Goal: Browse casually: Explore the website without a specific task or goal

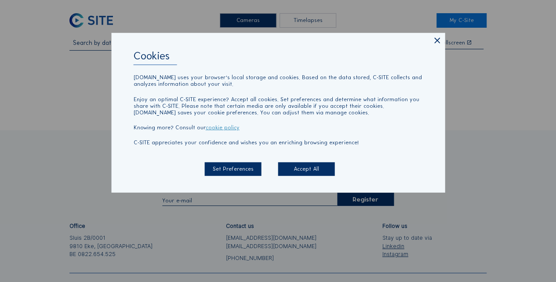
click at [368, 38] on icon at bounding box center [436, 41] width 9 height 10
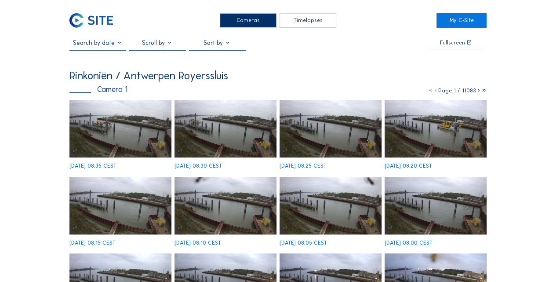
click at [96, 22] on img at bounding box center [91, 20] width 44 height 15
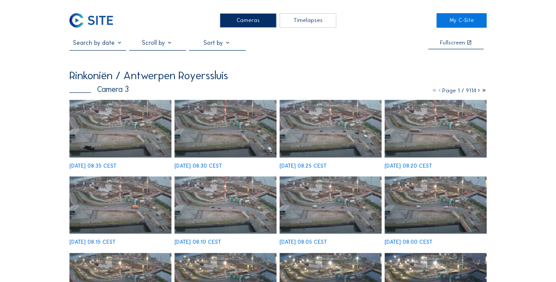
click at [212, 134] on img at bounding box center [225, 129] width 102 height 58
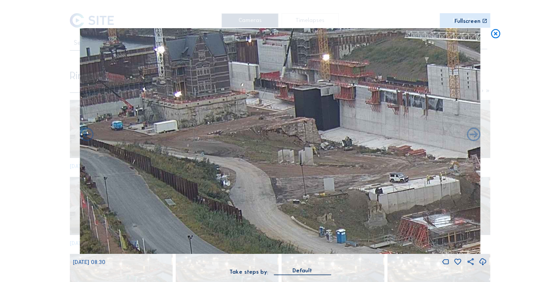
drag, startPoint x: 232, startPoint y: 128, endPoint x: 343, endPoint y: 176, distance: 120.7
click at [343, 176] on img at bounding box center [280, 140] width 401 height 225
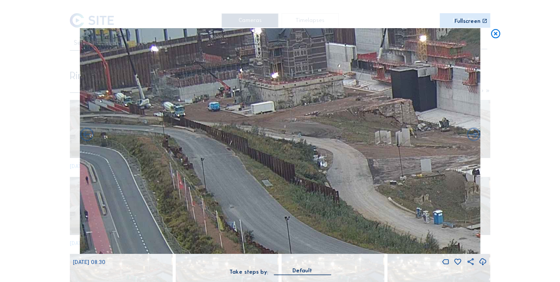
click at [363, 149] on img at bounding box center [280, 140] width 401 height 225
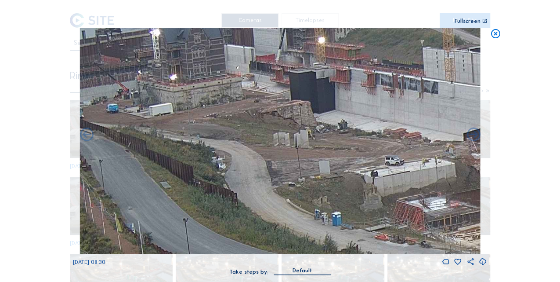
drag, startPoint x: 367, startPoint y: 159, endPoint x: 265, endPoint y: 161, distance: 102.0
click at [265, 161] on img at bounding box center [280, 140] width 401 height 225
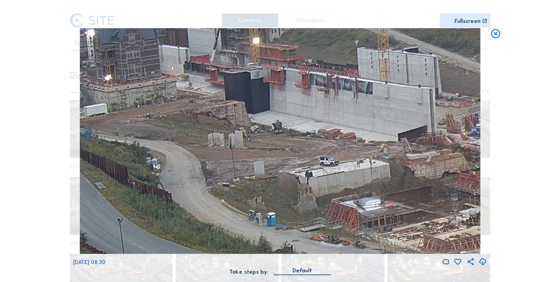
click at [269, 165] on img at bounding box center [280, 140] width 401 height 225
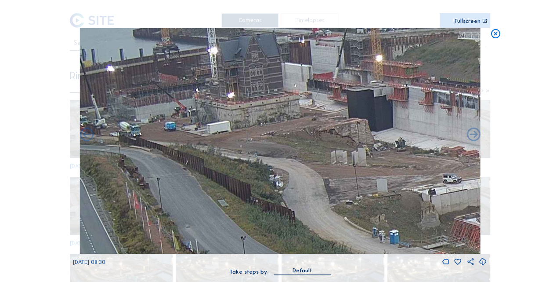
drag, startPoint x: 255, startPoint y: 159, endPoint x: 440, endPoint y: 185, distance: 185.9
click at [368, 176] on img at bounding box center [280, 140] width 401 height 225
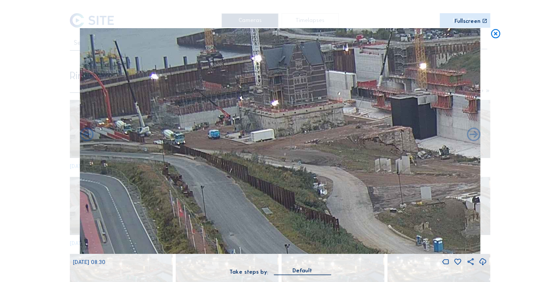
click at [368, 36] on icon at bounding box center [495, 33] width 11 height 11
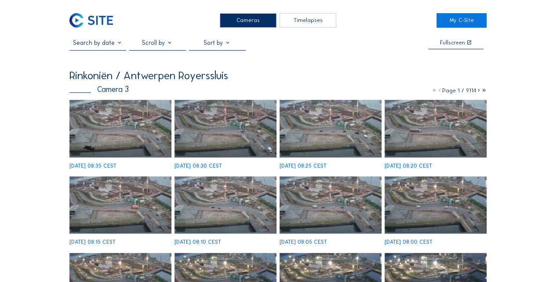
click at [95, 23] on img at bounding box center [91, 20] width 44 height 15
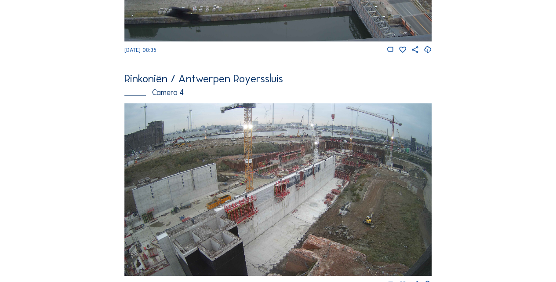
scroll to position [941, 0]
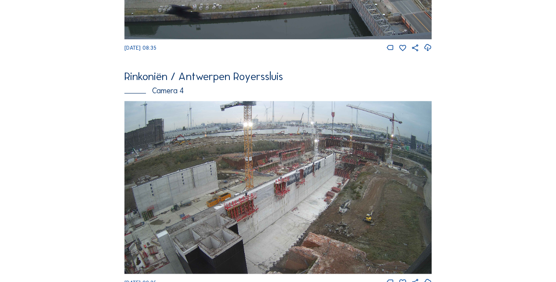
click at [328, 176] on img at bounding box center [278, 187] width 308 height 173
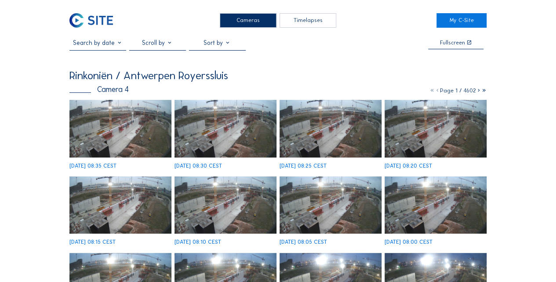
click at [253, 137] on img at bounding box center [225, 129] width 102 height 58
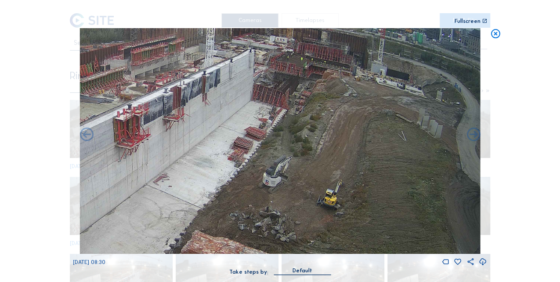
drag, startPoint x: 377, startPoint y: 160, endPoint x: 363, endPoint y: 157, distance: 14.2
click at [363, 157] on img at bounding box center [280, 140] width 401 height 225
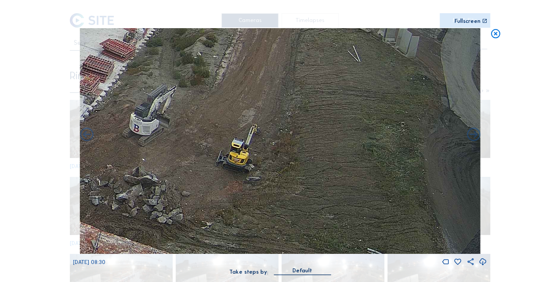
drag, startPoint x: 388, startPoint y: 185, endPoint x: 381, endPoint y: 180, distance: 9.4
click at [368, 176] on img at bounding box center [280, 140] width 401 height 225
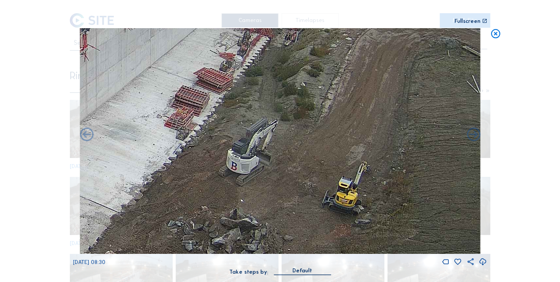
drag, startPoint x: 246, startPoint y: 169, endPoint x: 360, endPoint y: 212, distance: 122.4
click at [360, 176] on img at bounding box center [280, 140] width 401 height 225
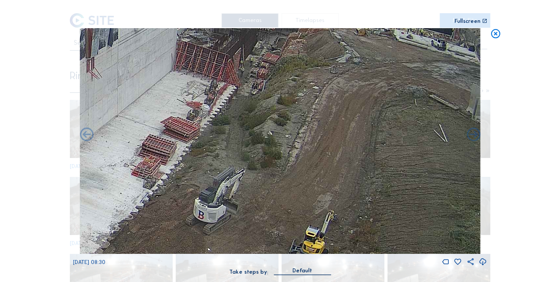
drag, startPoint x: 326, startPoint y: 149, endPoint x: 269, endPoint y: 211, distance: 84.9
click at [269, 176] on img at bounding box center [280, 140] width 401 height 225
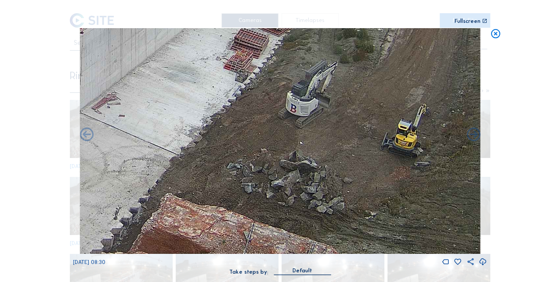
drag, startPoint x: 277, startPoint y: 212, endPoint x: 393, endPoint y: 91, distance: 167.5
click at [368, 91] on img at bounding box center [280, 140] width 401 height 225
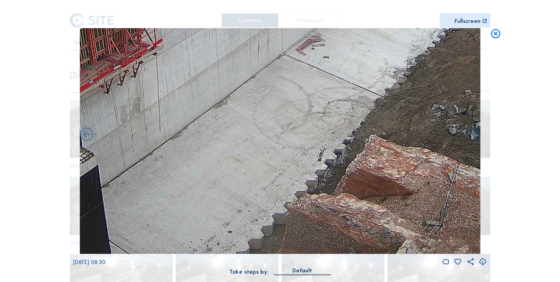
drag, startPoint x: 272, startPoint y: 170, endPoint x: 421, endPoint y: 135, distance: 152.1
click at [368, 111] on img at bounding box center [280, 140] width 401 height 225
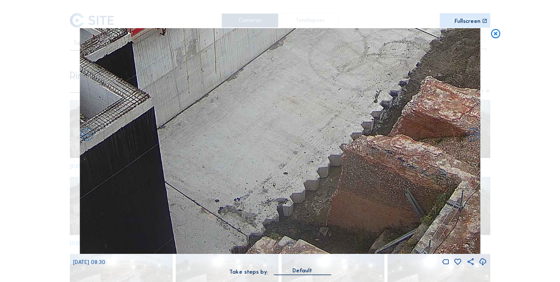
drag, startPoint x: 320, startPoint y: 166, endPoint x: 359, endPoint y: 134, distance: 49.7
click at [368, 113] on img at bounding box center [280, 140] width 401 height 225
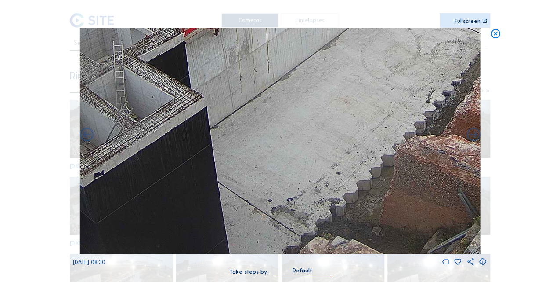
drag, startPoint x: 286, startPoint y: 202, endPoint x: 362, endPoint y: 108, distance: 121.2
click at [364, 104] on img at bounding box center [280, 140] width 401 height 225
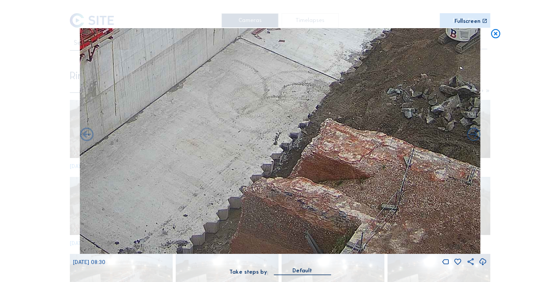
drag, startPoint x: 226, startPoint y: 172, endPoint x: 218, endPoint y: 178, distance: 9.9
click at [218, 176] on img at bounding box center [280, 140] width 401 height 225
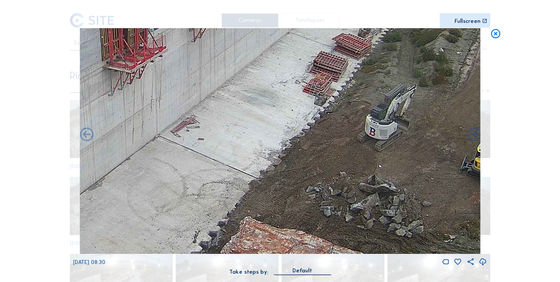
drag, startPoint x: 224, startPoint y: 207, endPoint x: 200, endPoint y: 238, distance: 38.9
click at [200, 176] on img at bounding box center [280, 140] width 401 height 225
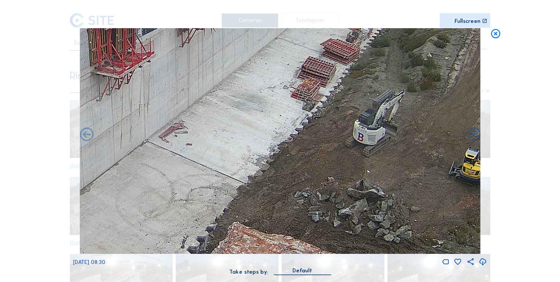
drag, startPoint x: 281, startPoint y: 163, endPoint x: 233, endPoint y: 206, distance: 63.8
click at [233, 176] on img at bounding box center [280, 140] width 401 height 225
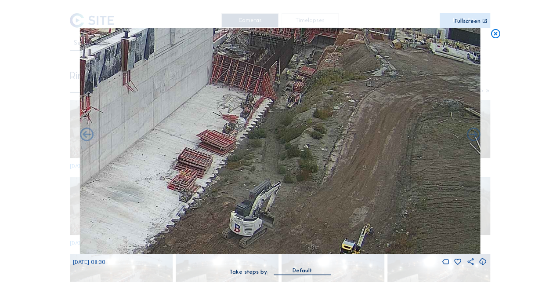
drag, startPoint x: 279, startPoint y: 210, endPoint x: 266, endPoint y: 219, distance: 15.1
click at [266, 176] on img at bounding box center [280, 140] width 401 height 225
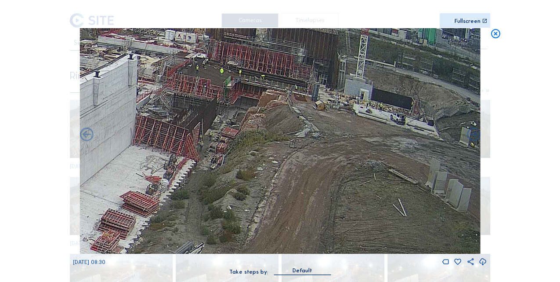
drag, startPoint x: 279, startPoint y: 205, endPoint x: 264, endPoint y: 224, distance: 24.4
click at [264, 176] on img at bounding box center [280, 140] width 401 height 225
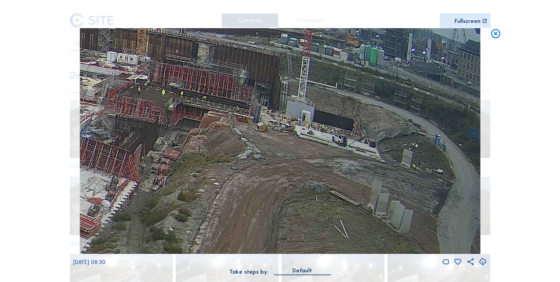
drag, startPoint x: 288, startPoint y: 200, endPoint x: 176, endPoint y: 216, distance: 113.7
click at [176, 176] on img at bounding box center [280, 140] width 401 height 225
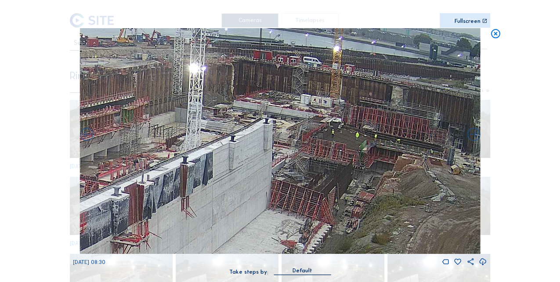
drag, startPoint x: 249, startPoint y: 174, endPoint x: 432, endPoint y: 211, distance: 187.0
click at [368, 176] on img at bounding box center [280, 140] width 401 height 225
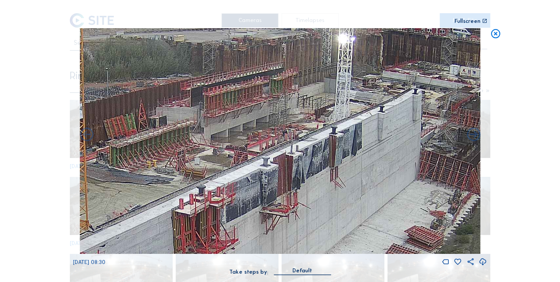
drag, startPoint x: 343, startPoint y: 179, endPoint x: 374, endPoint y: 128, distance: 59.8
click at [368, 128] on img at bounding box center [280, 140] width 401 height 225
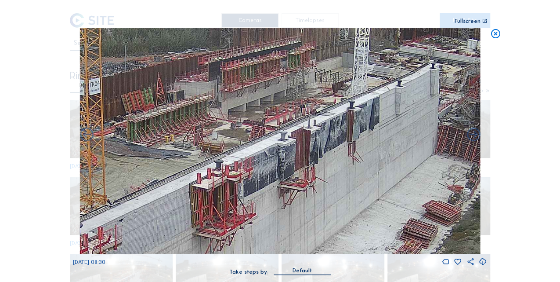
drag, startPoint x: 354, startPoint y: 179, endPoint x: 352, endPoint y: 153, distance: 26.5
click at [352, 153] on img at bounding box center [280, 140] width 401 height 225
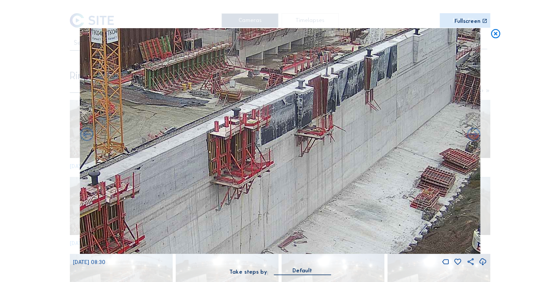
drag, startPoint x: 350, startPoint y: 184, endPoint x: 370, endPoint y: 156, distance: 34.6
click at [368, 156] on img at bounding box center [280, 140] width 401 height 225
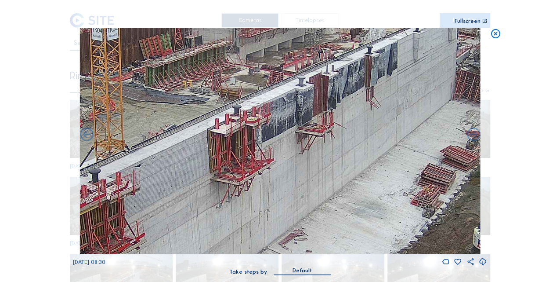
drag, startPoint x: 319, startPoint y: 181, endPoint x: 421, endPoint y: 43, distance: 172.2
click at [368, 43] on img at bounding box center [280, 140] width 401 height 225
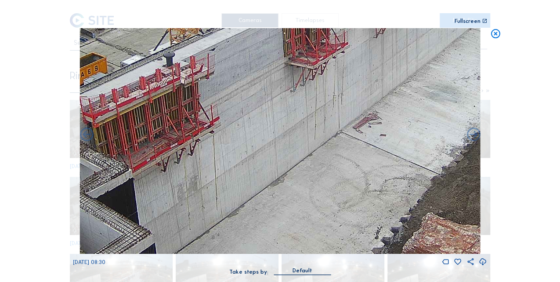
drag, startPoint x: 280, startPoint y: 140, endPoint x: 243, endPoint y: 162, distance: 43.0
click at [243, 163] on img at bounding box center [280, 140] width 401 height 225
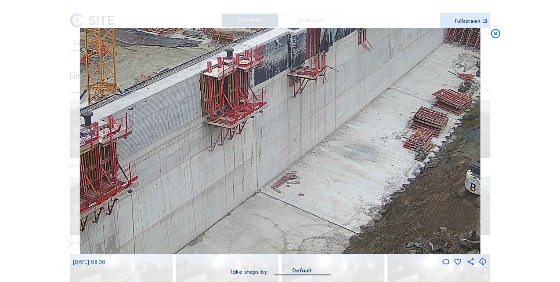
drag, startPoint x: 247, startPoint y: 171, endPoint x: 233, endPoint y: 175, distance: 15.2
click at [226, 176] on img at bounding box center [280, 140] width 401 height 225
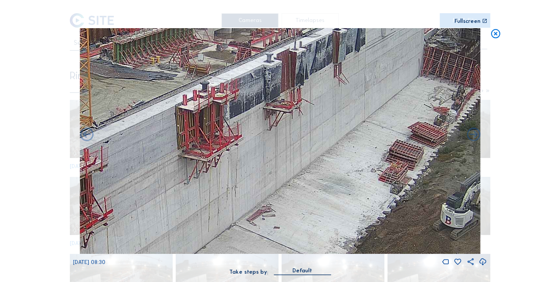
drag, startPoint x: 279, startPoint y: 149, endPoint x: 248, endPoint y: 189, distance: 50.9
click at [248, 176] on img at bounding box center [280, 140] width 401 height 225
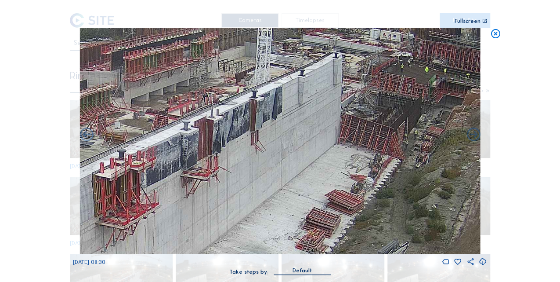
drag, startPoint x: 287, startPoint y: 141, endPoint x: 233, endPoint y: 184, distance: 69.5
click at [233, 176] on img at bounding box center [280, 140] width 401 height 225
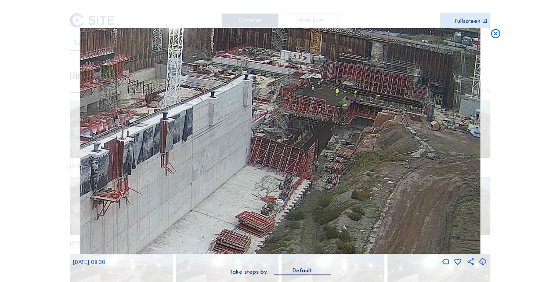
drag, startPoint x: 307, startPoint y: 188, endPoint x: 212, endPoint y: 208, distance: 96.6
click at [212, 176] on img at bounding box center [280, 140] width 401 height 225
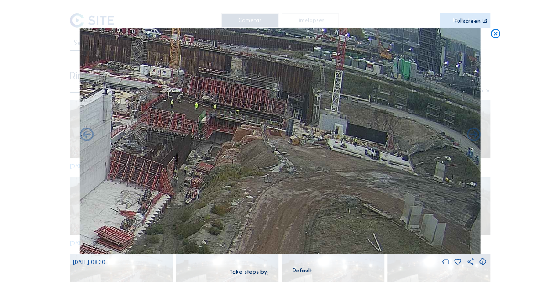
drag, startPoint x: 281, startPoint y: 194, endPoint x: 200, endPoint y: 199, distance: 81.5
click at [200, 176] on img at bounding box center [280, 140] width 401 height 225
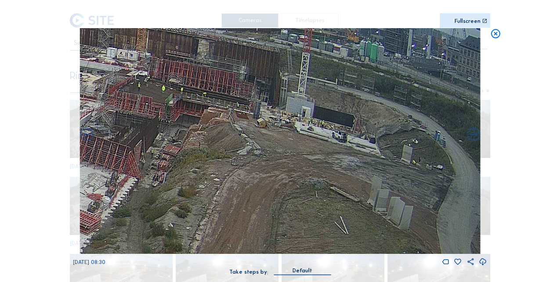
drag, startPoint x: 212, startPoint y: 174, endPoint x: 140, endPoint y: 155, distance: 74.7
click at [140, 155] on img at bounding box center [280, 140] width 401 height 225
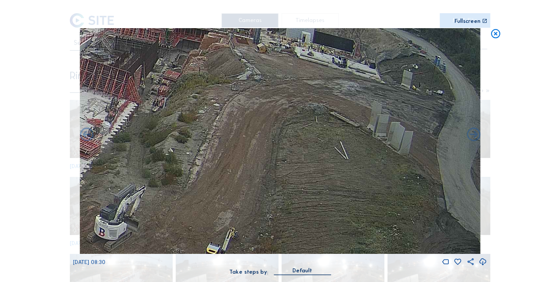
drag, startPoint x: 335, startPoint y: 171, endPoint x: 293, endPoint y: 124, distance: 62.9
click at [294, 123] on img at bounding box center [280, 140] width 401 height 225
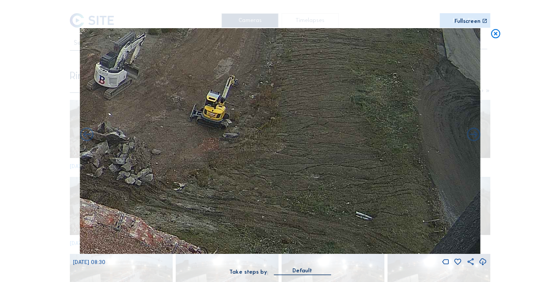
drag
click at [309, 49] on img at bounding box center [280, 140] width 401 height 225
click at [368, 33] on icon at bounding box center [495, 33] width 11 height 11
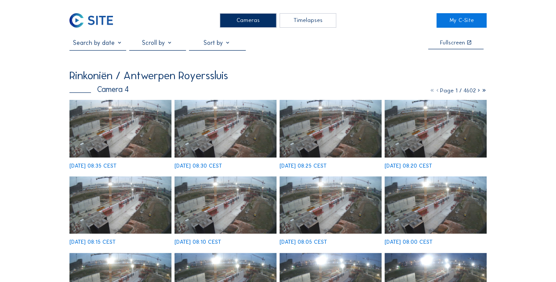
click at [101, 20] on img at bounding box center [91, 20] width 44 height 15
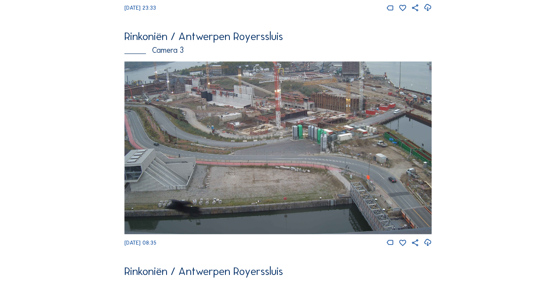
scroll to position [794, 0]
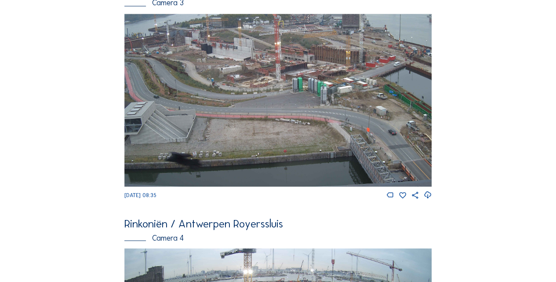
click at [169, 98] on img at bounding box center [278, 100] width 308 height 173
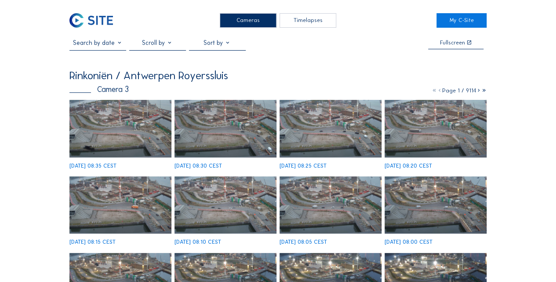
click at [223, 145] on img at bounding box center [225, 129] width 102 height 58
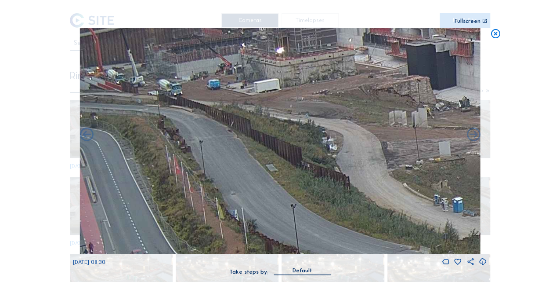
drag, startPoint x: 163, startPoint y: 110, endPoint x: 279, endPoint y: 111, distance: 116.5
click at [279, 111] on img at bounding box center [280, 140] width 401 height 225
